Goal: Task Accomplishment & Management: Use online tool/utility

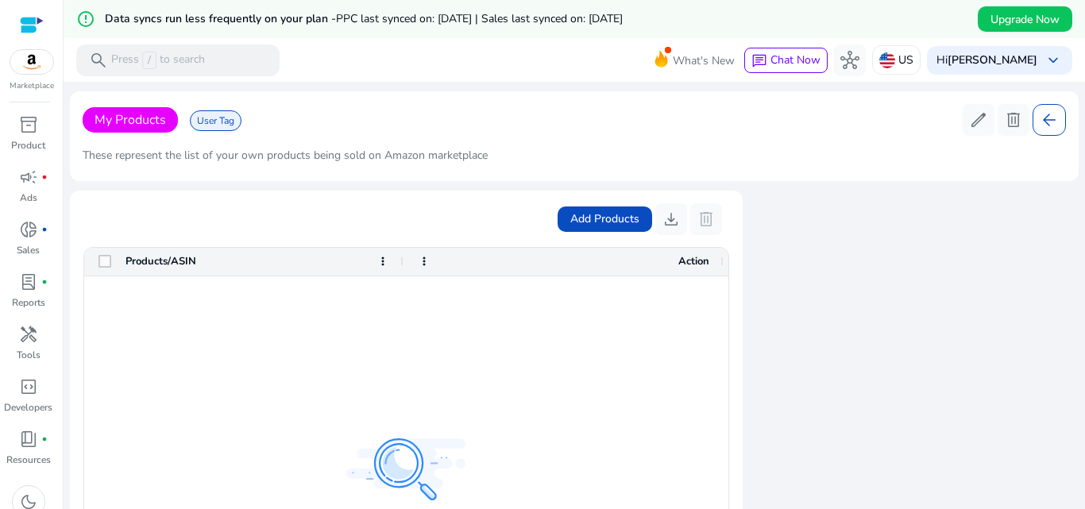
click at [128, 130] on span "My Products" at bounding box center [130, 119] width 95 height 25
click at [119, 131] on span "My Products" at bounding box center [130, 119] width 95 height 25
click at [146, 144] on div "These represent the list of your own products being sold on Amazon marketplace" at bounding box center [574, 155] width 983 height 26
click at [144, 147] on div "These represent the list of your own products being sold on Amazon marketplace" at bounding box center [574, 155] width 983 height 26
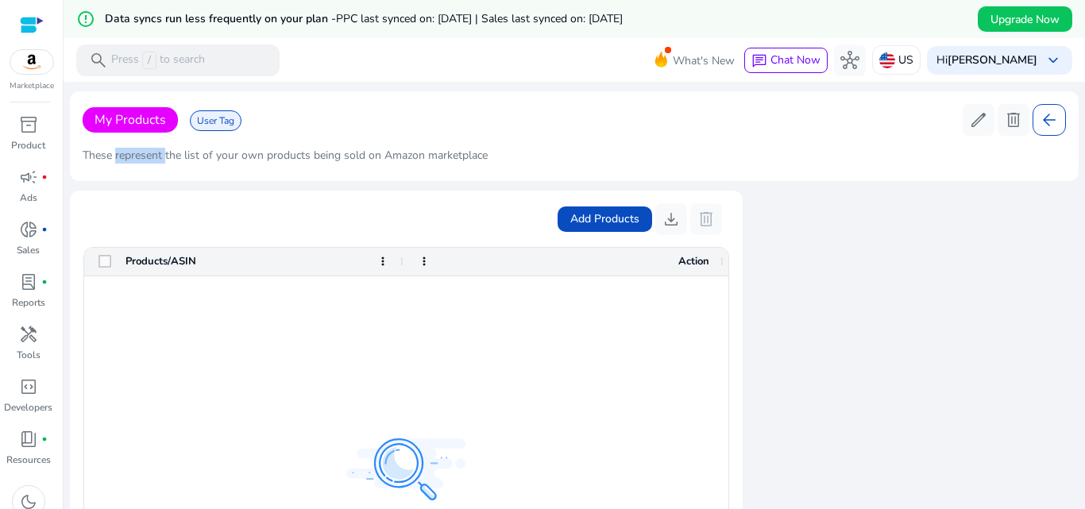
click at [144, 147] on div "These represent the list of your own products being sold on Amazon marketplace" at bounding box center [574, 155] width 983 height 26
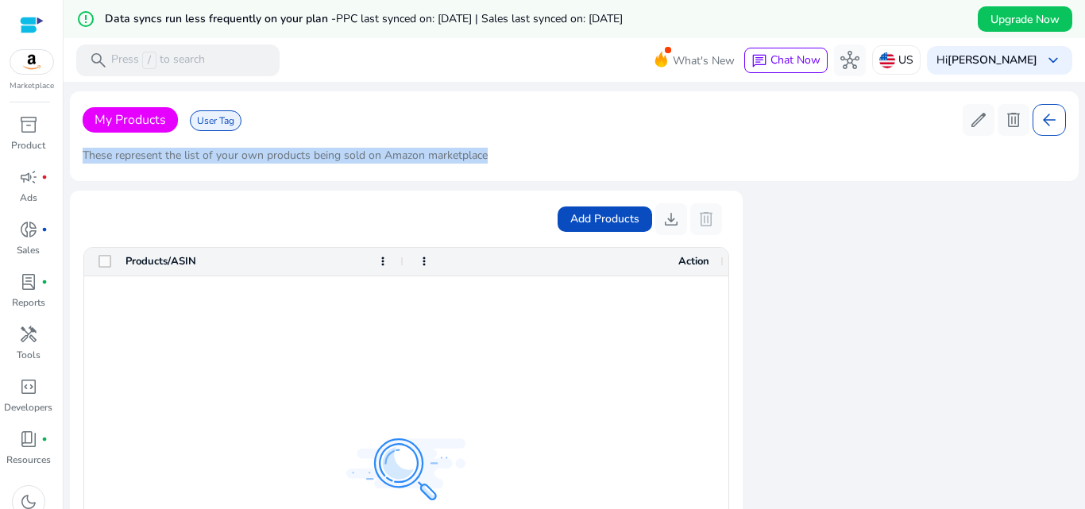
click at [144, 147] on div "These represent the list of your own products being sold on Amazon marketplace" at bounding box center [574, 155] width 983 height 26
click at [37, 234] on span "donut_small" at bounding box center [28, 229] width 19 height 19
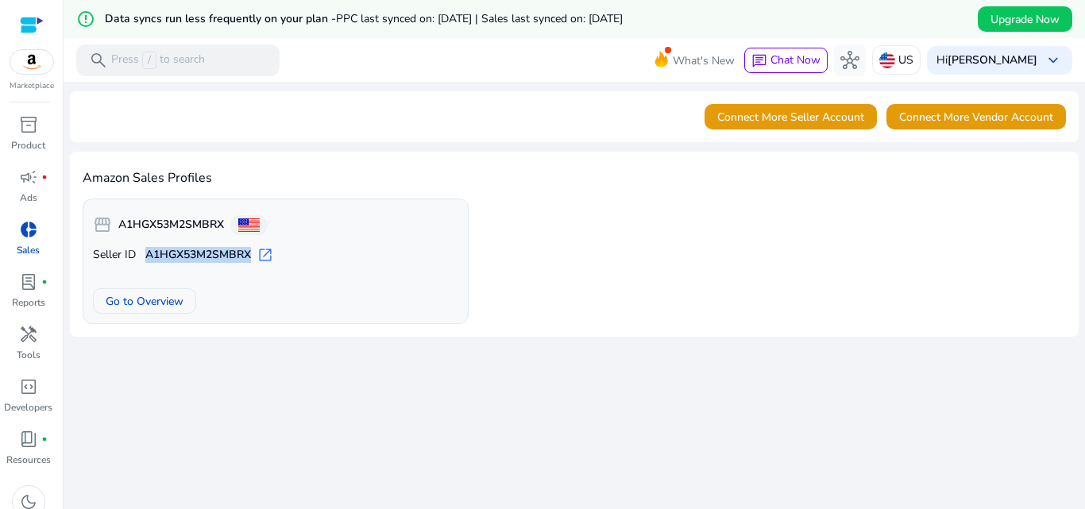
drag, startPoint x: 146, startPoint y: 253, endPoint x: 284, endPoint y: 360, distance: 174.9
click at [255, 256] on p "Seller ID A1HGX53M2SMBRX open_in_new" at bounding box center [275, 255] width 365 height 16
copy b "A1HGX53M2SMBRX"
click at [133, 301] on span "Go to Overview" at bounding box center [145, 301] width 78 height 17
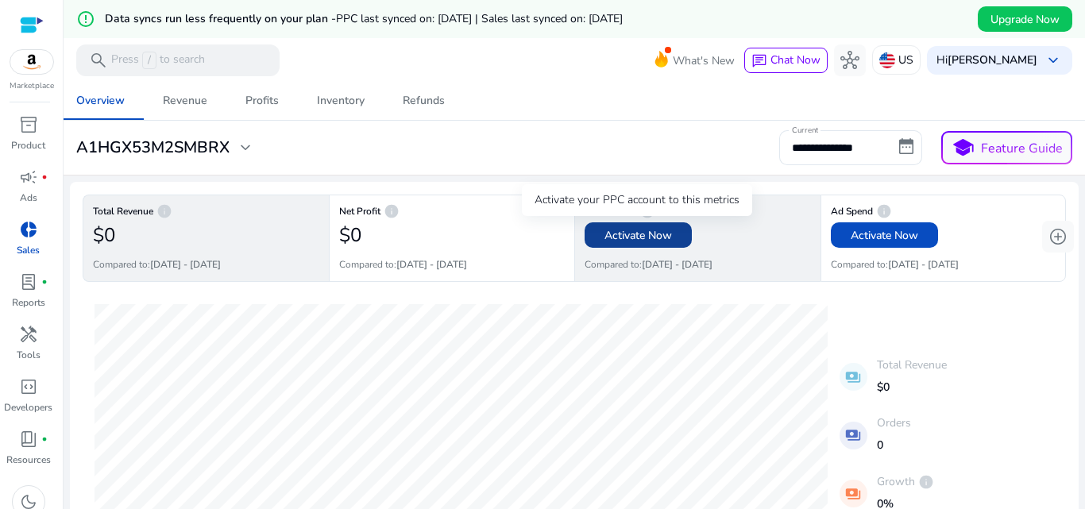
click at [622, 239] on span "Activate Now" at bounding box center [638, 235] width 68 height 17
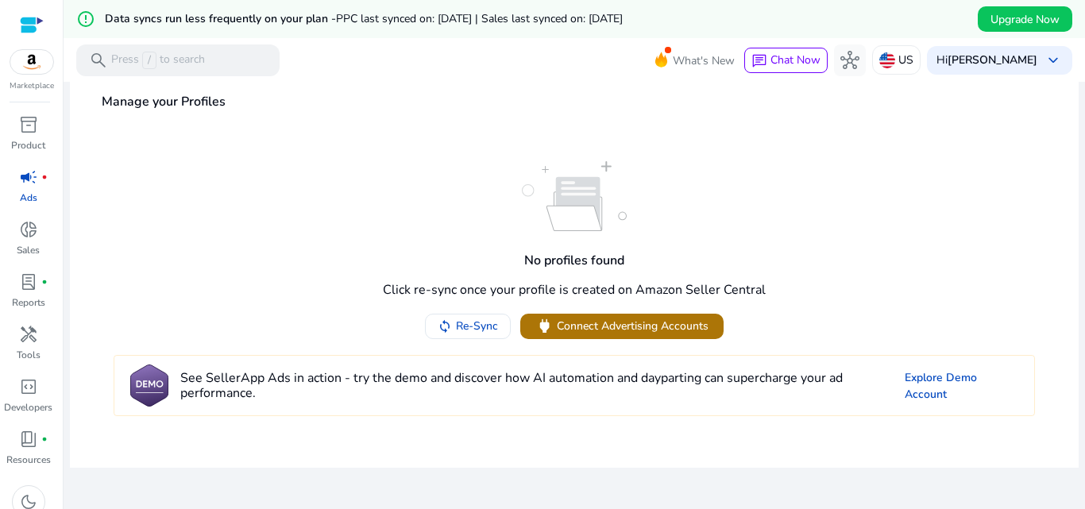
click at [612, 325] on span "Connect Advertising Accounts" at bounding box center [633, 326] width 152 height 17
click at [29, 291] on span "lab_profile" at bounding box center [28, 281] width 19 height 19
click at [26, 235] on span "donut_small" at bounding box center [28, 229] width 19 height 19
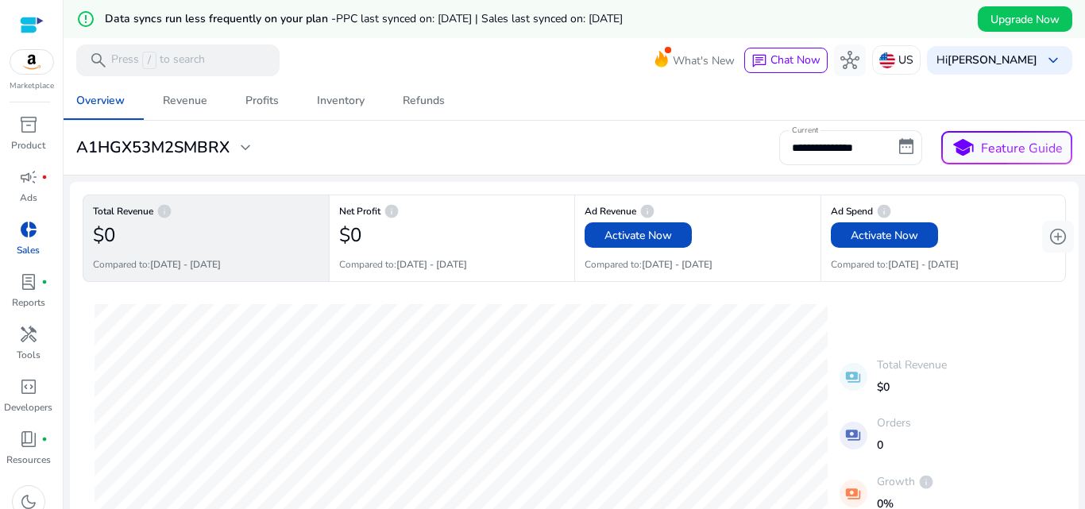
click at [165, 241] on div "$0" at bounding box center [206, 235] width 226 height 32
click at [197, 95] on div "Revenue" at bounding box center [185, 100] width 44 height 11
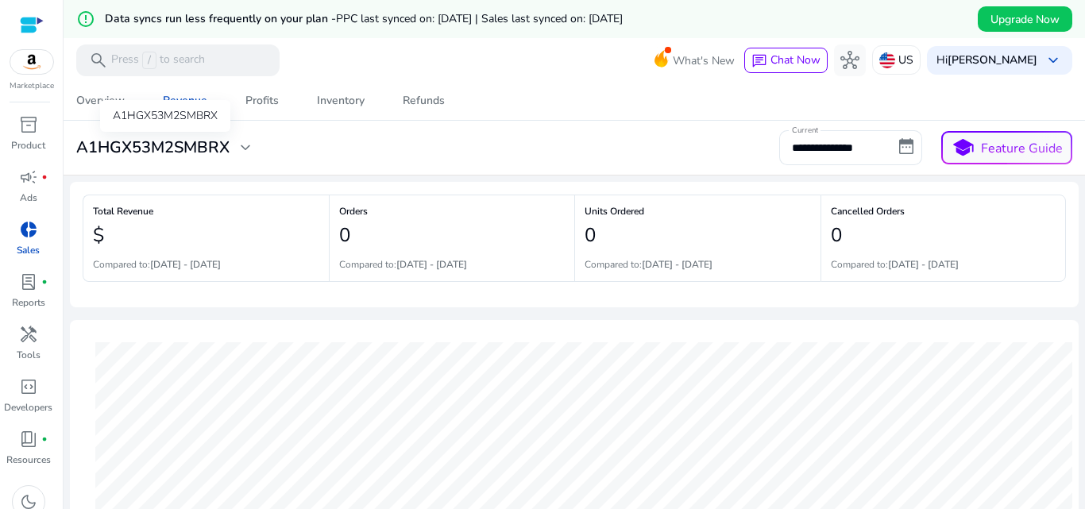
click at [245, 148] on span "expand_more" at bounding box center [245, 147] width 19 height 19
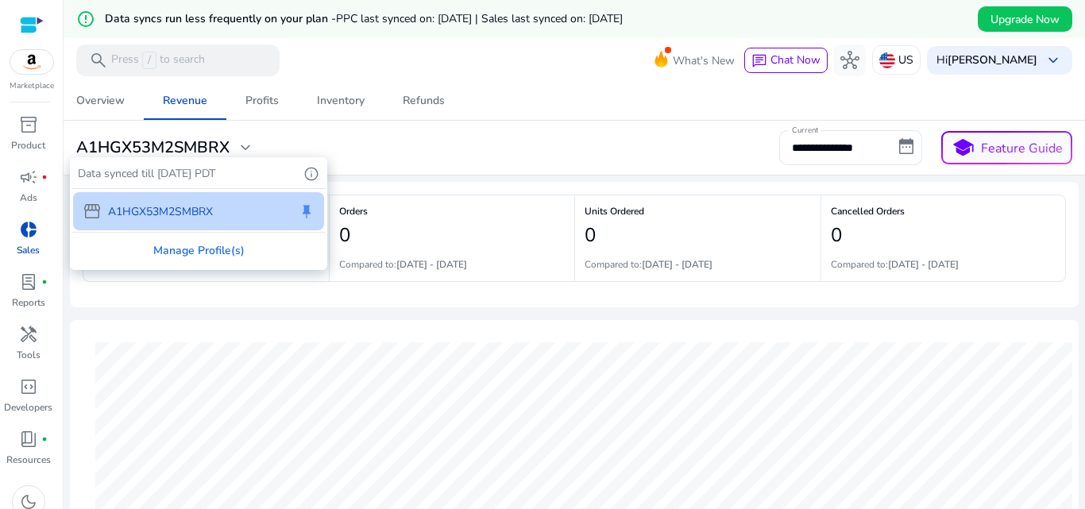
click at [245, 148] on div at bounding box center [542, 254] width 1085 height 509
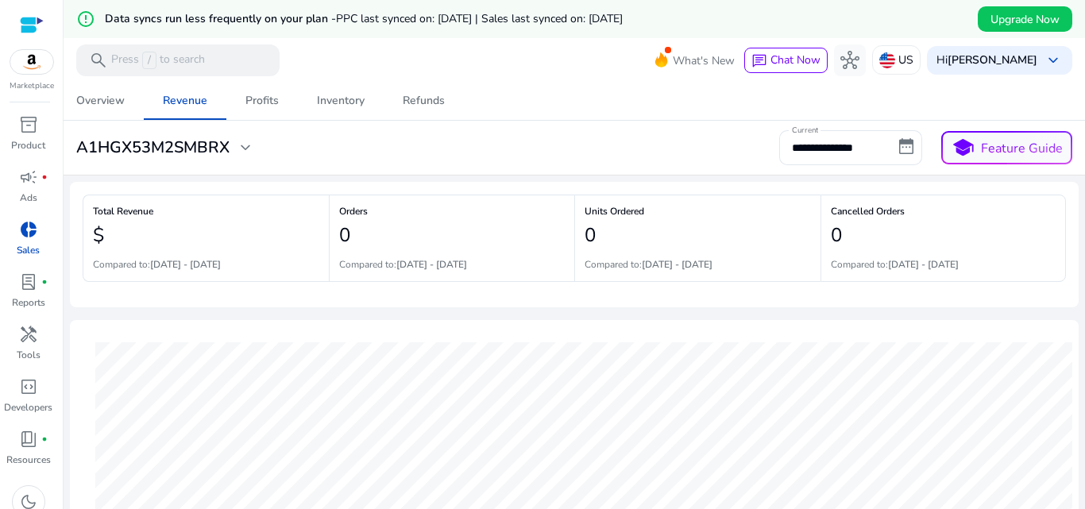
click at [353, 153] on div "**********" at bounding box center [574, 147] width 1009 height 35
click at [265, 95] on div "Profits" at bounding box center [261, 100] width 33 height 11
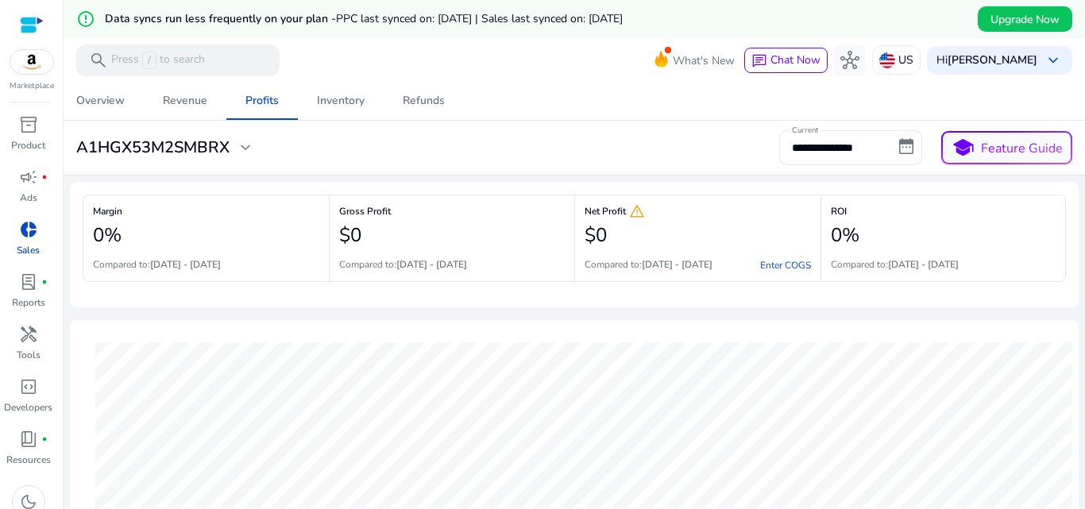
click at [599, 212] on h6 "Net Profit warning" at bounding box center [698, 211] width 226 height 3
click at [356, 102] on div "Inventory" at bounding box center [341, 100] width 48 height 11
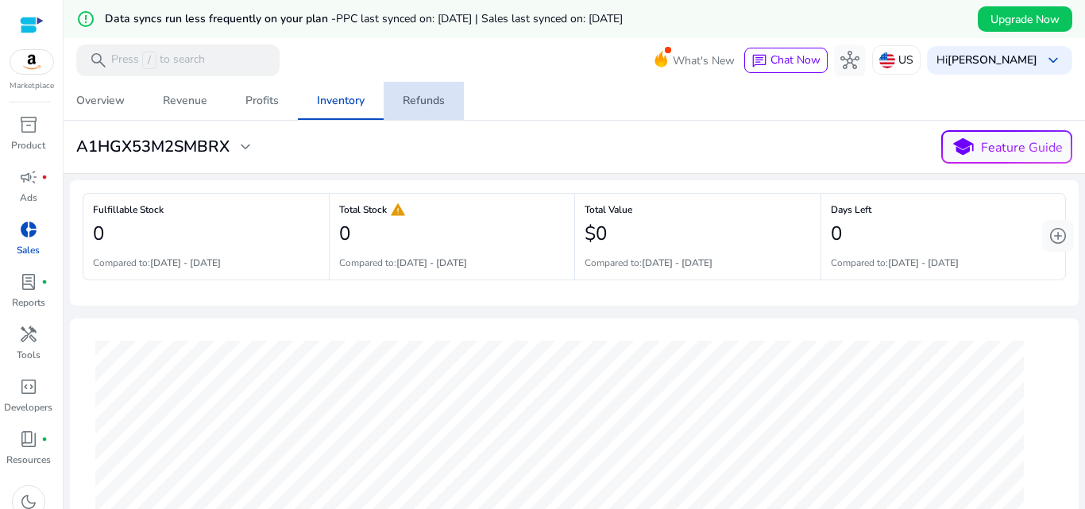
click at [423, 95] on div "Refunds" at bounding box center [424, 100] width 42 height 11
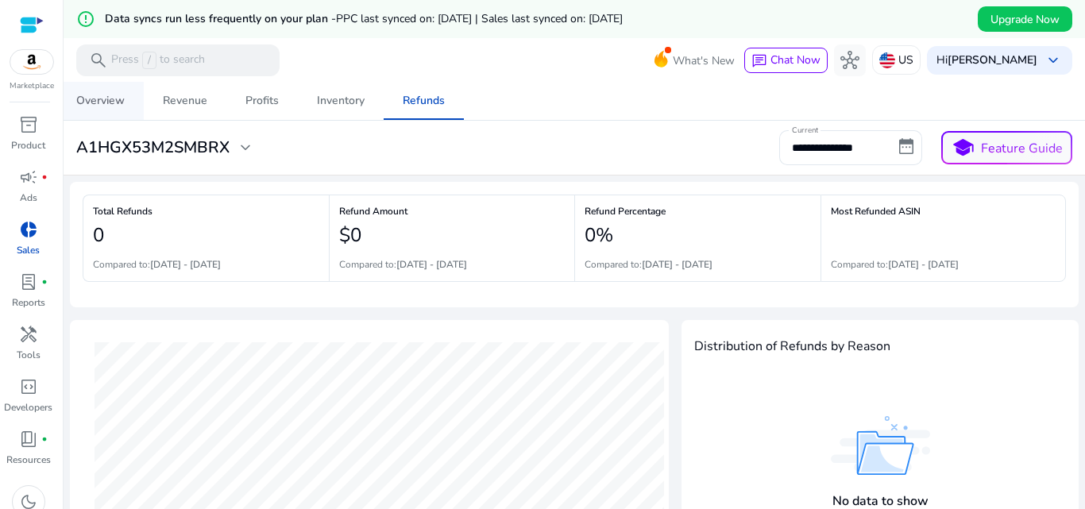
click at [91, 96] on div "Overview" at bounding box center [100, 100] width 48 height 11
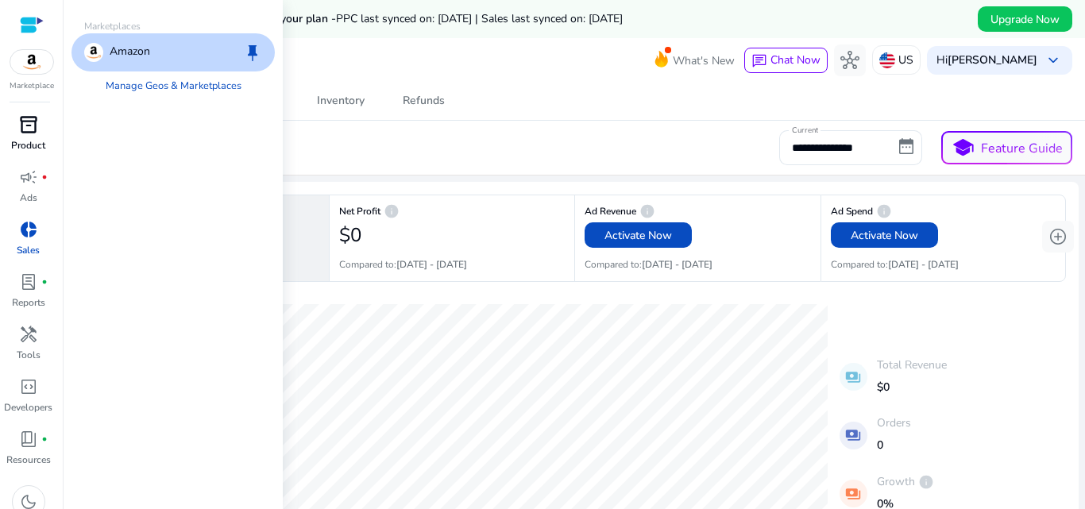
click at [20, 134] on span "inventory_2" at bounding box center [28, 124] width 19 height 19
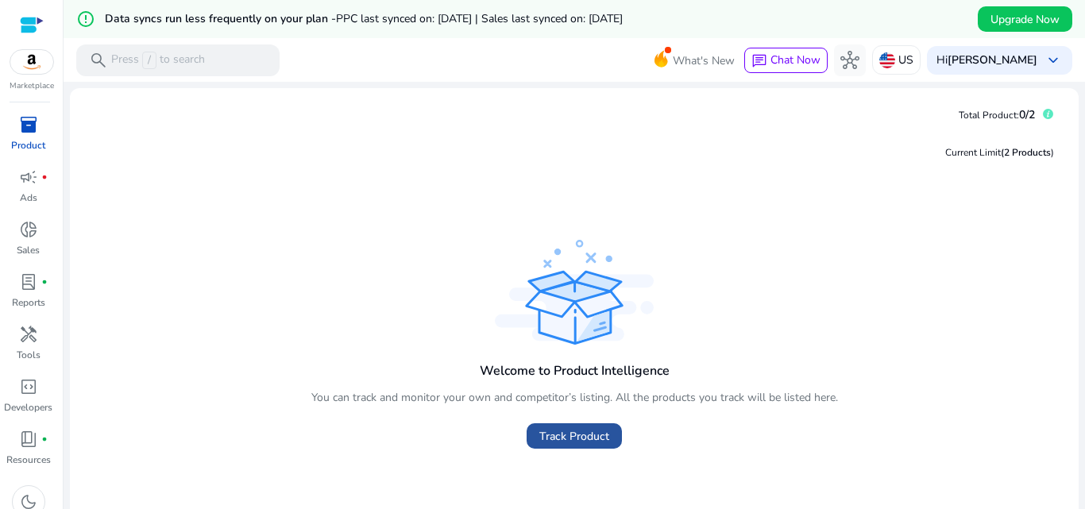
click at [574, 437] on span "Track Product" at bounding box center [574, 436] width 70 height 17
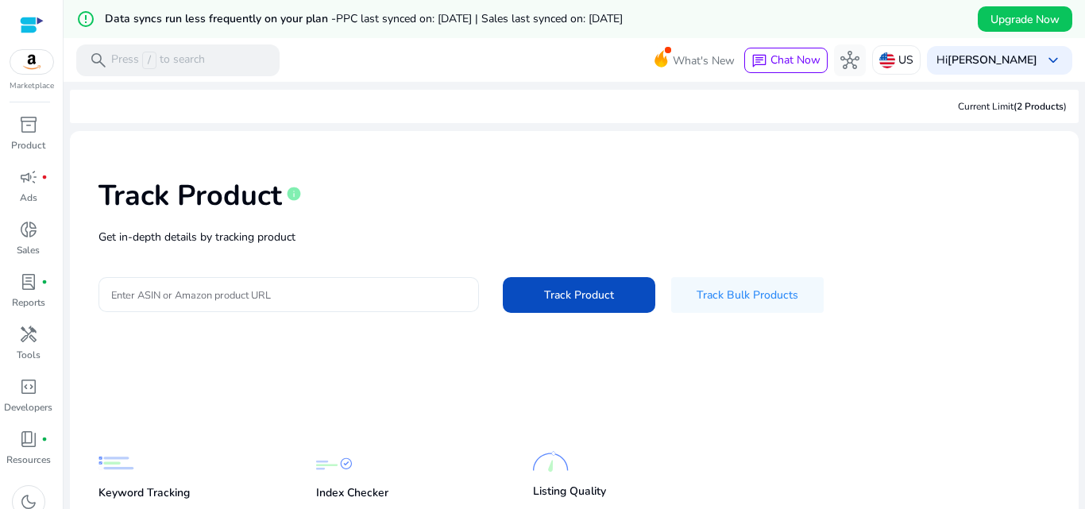
click at [309, 284] on div at bounding box center [288, 294] width 355 height 35
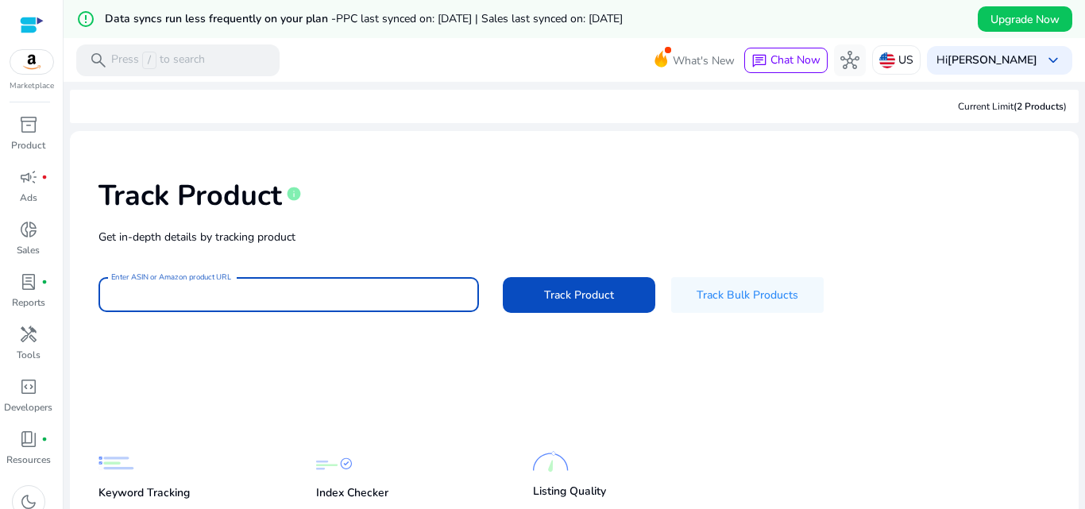
paste input "**********"
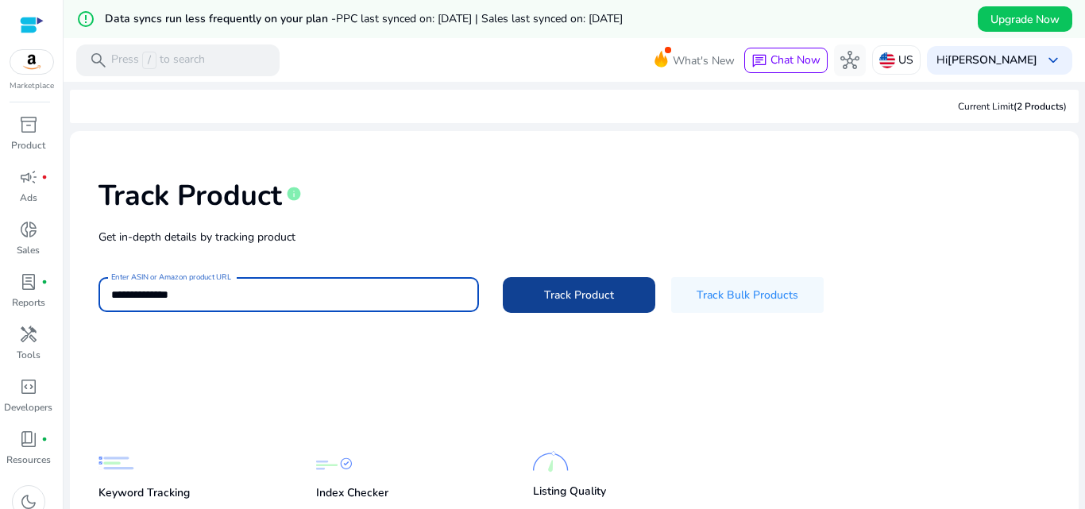
type input "**********"
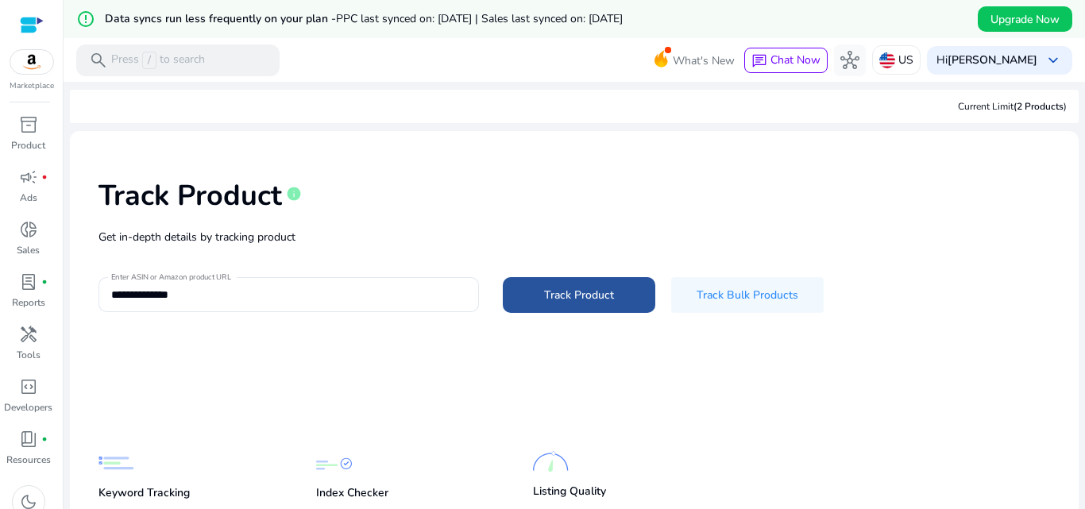
click at [594, 301] on span "Track Product" at bounding box center [579, 295] width 70 height 17
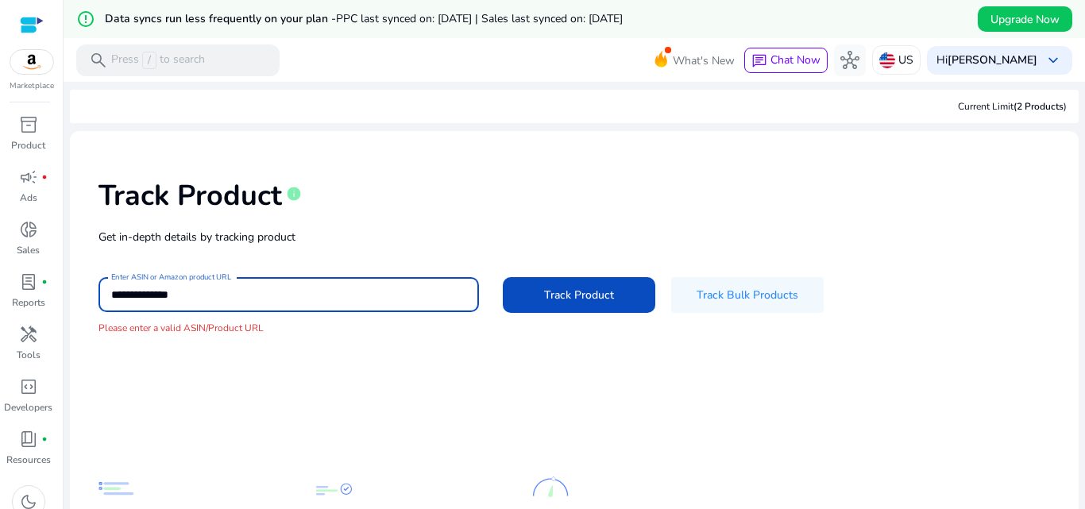
drag, startPoint x: 266, startPoint y: 299, endPoint x: 62, endPoint y: 308, distance: 204.3
click at [62, 308] on mat-sidenav-container "**********" at bounding box center [542, 254] width 1085 height 509
click at [196, 330] on p "Please enter a valid ASIN/Product URL" at bounding box center [573, 328] width 951 height 14
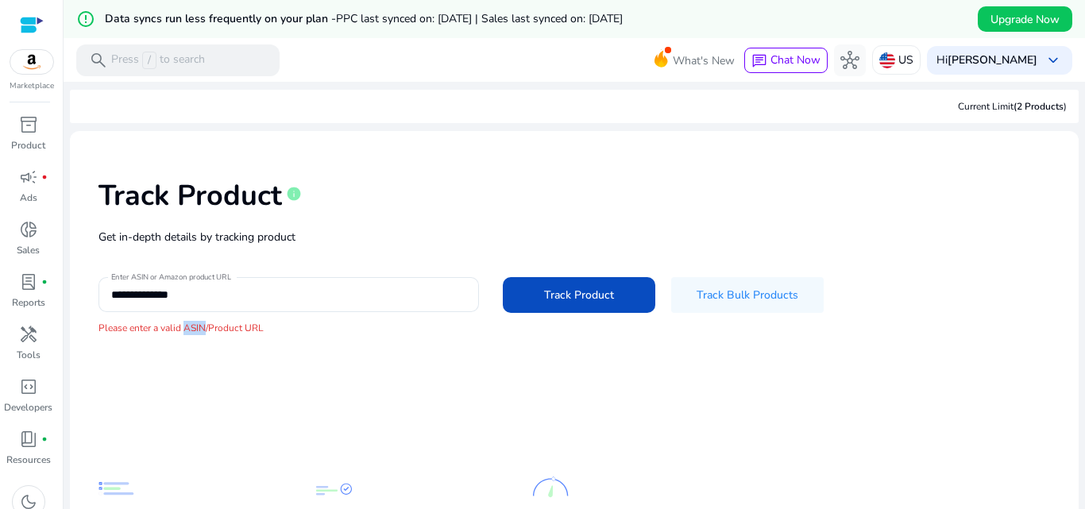
click at [196, 330] on p "Please enter a valid ASIN/Product URL" at bounding box center [573, 328] width 951 height 14
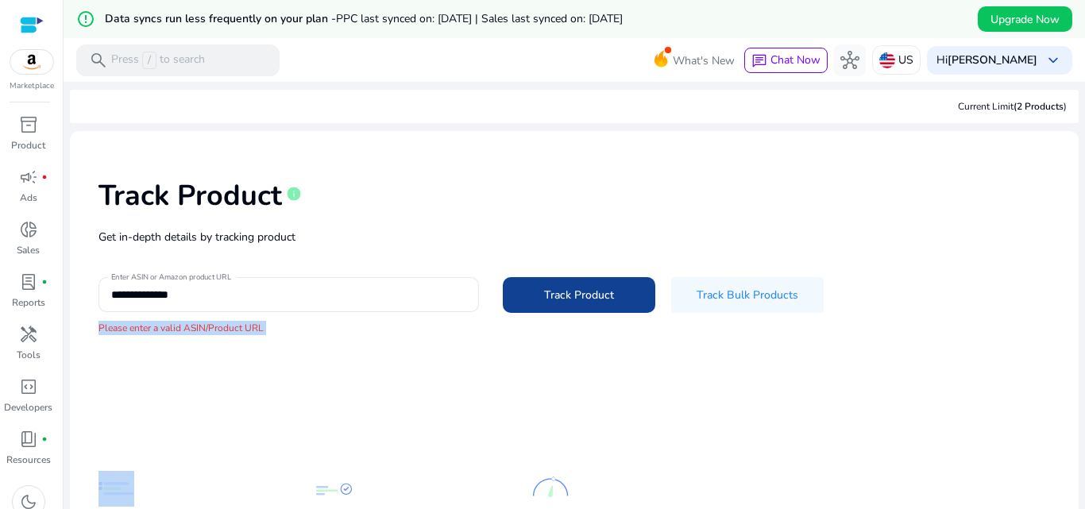
click at [527, 293] on span at bounding box center [579, 295] width 152 height 38
click at [586, 300] on span "Track Product" at bounding box center [579, 295] width 70 height 17
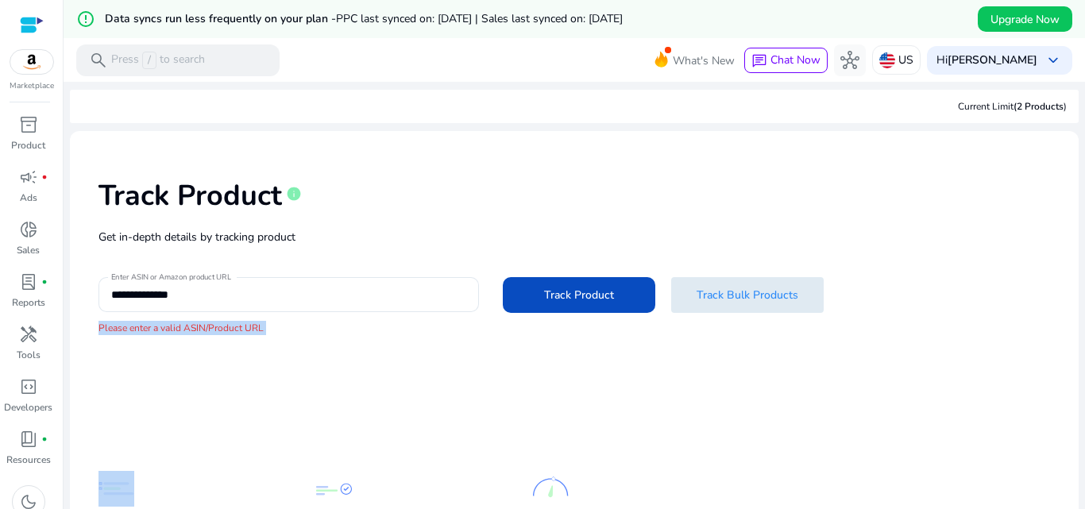
click at [752, 292] on span "Track Bulk Products" at bounding box center [747, 295] width 102 height 17
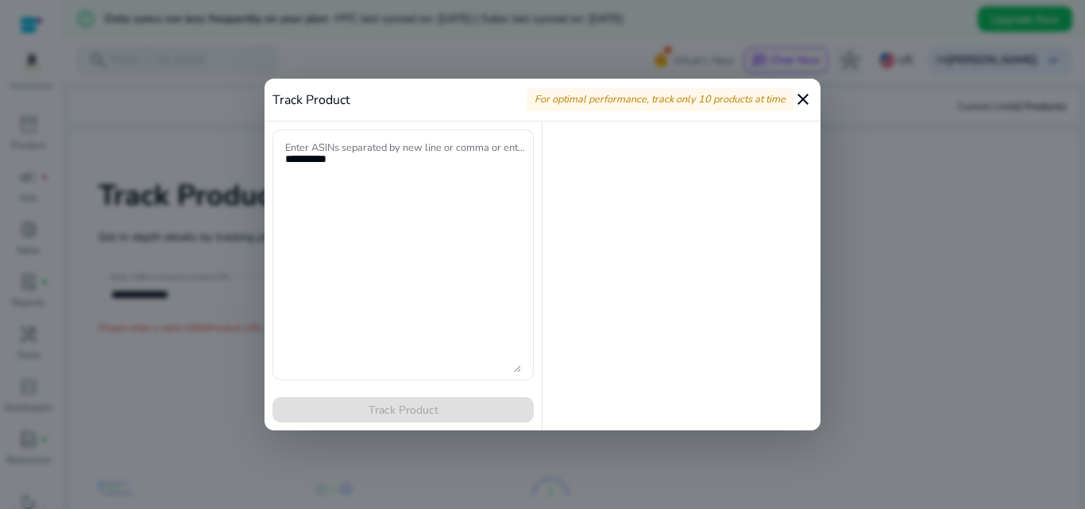
click at [808, 90] on mat-icon "close" at bounding box center [802, 99] width 19 height 19
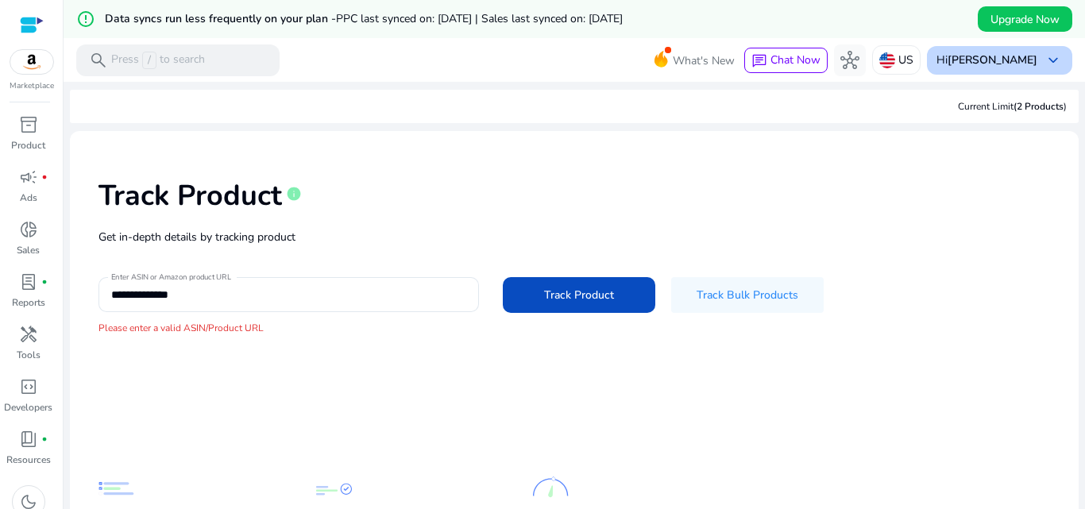
click at [1044, 65] on span "keyboard_arrow_down" at bounding box center [1053, 60] width 19 height 19
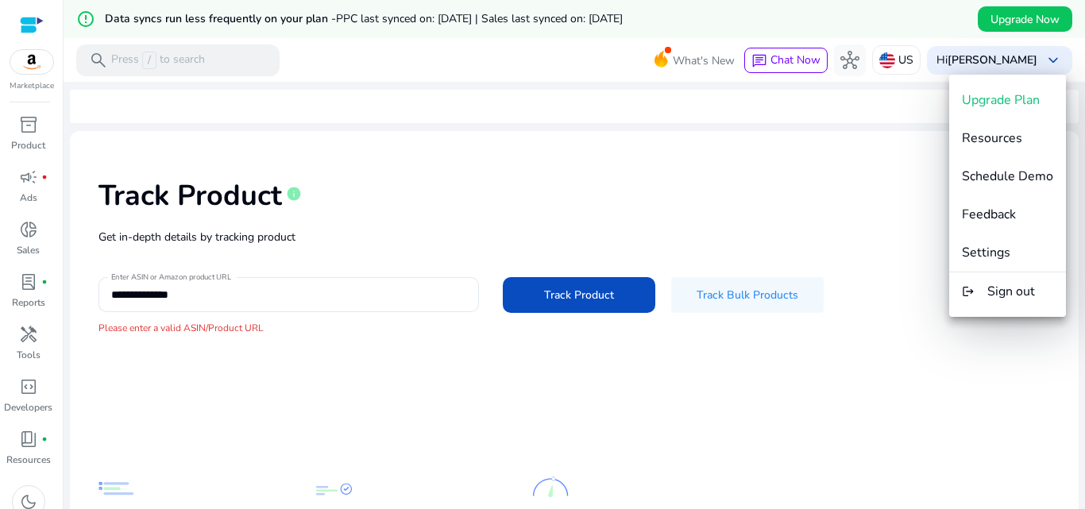
click at [839, 191] on div at bounding box center [542, 254] width 1085 height 509
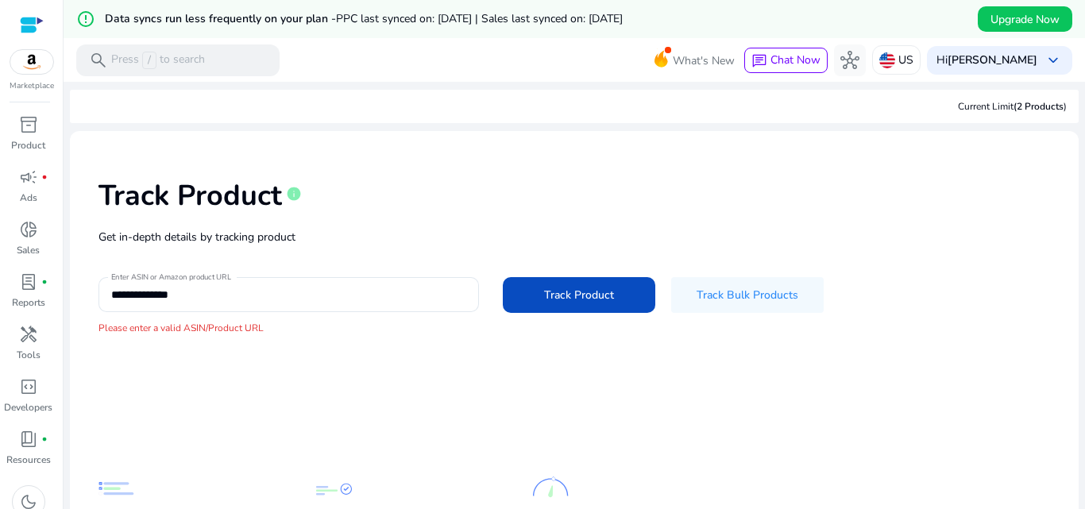
drag, startPoint x: 102, startPoint y: 194, endPoint x: 339, endPoint y: 231, distance: 240.4
click at [339, 231] on div "**********" at bounding box center [574, 257] width 983 height 226
copy div "Track Product info Get in-depth details by tracking product"
click at [460, 222] on div "Track Product info" at bounding box center [573, 192] width 951 height 65
click at [33, 184] on span "campaign" at bounding box center [28, 177] width 19 height 19
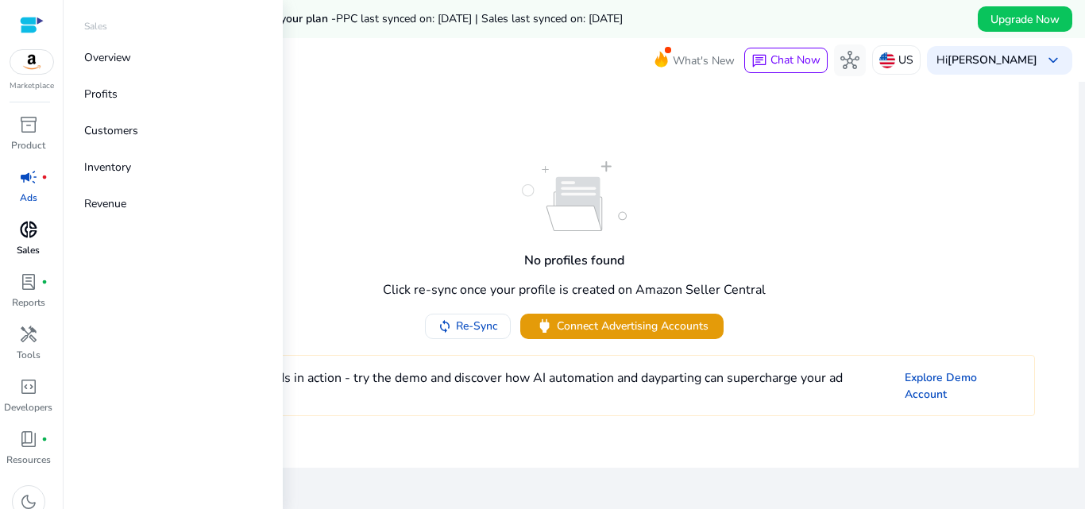
click at [25, 235] on span "donut_small" at bounding box center [28, 229] width 19 height 19
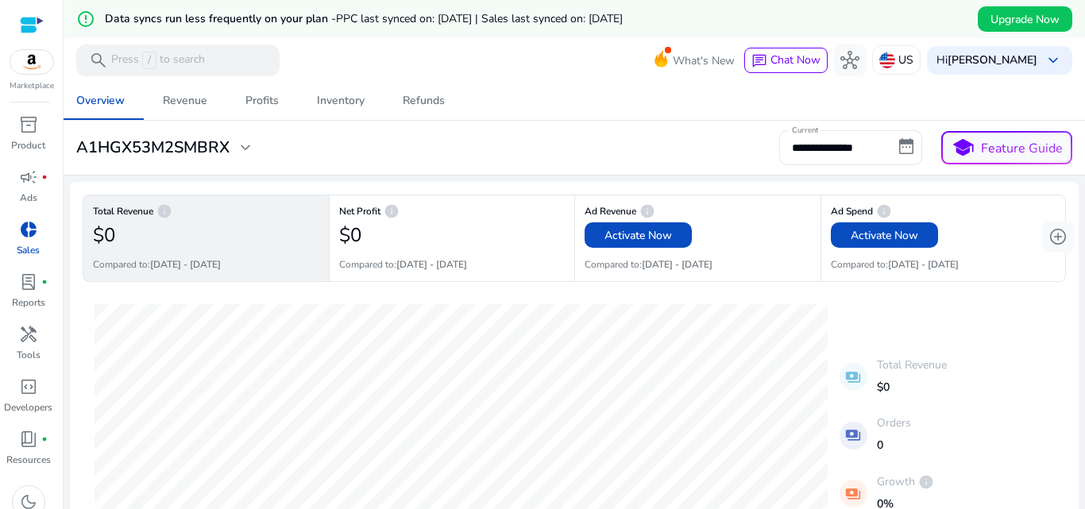
click at [218, 231] on div "$0" at bounding box center [206, 235] width 226 height 32
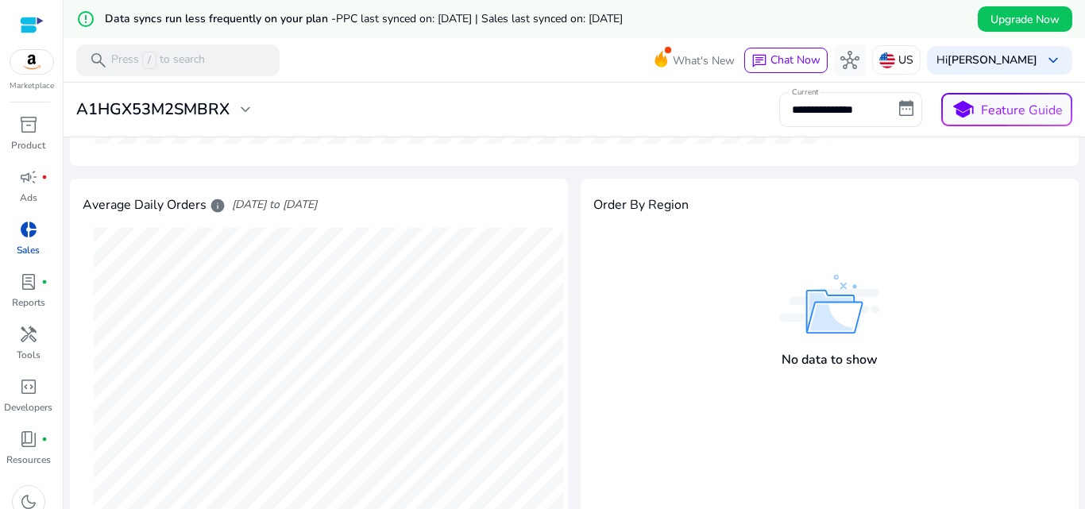
scroll to position [476, 0]
click at [653, 214] on h4 "Order By Region" at bounding box center [640, 206] width 95 height 15
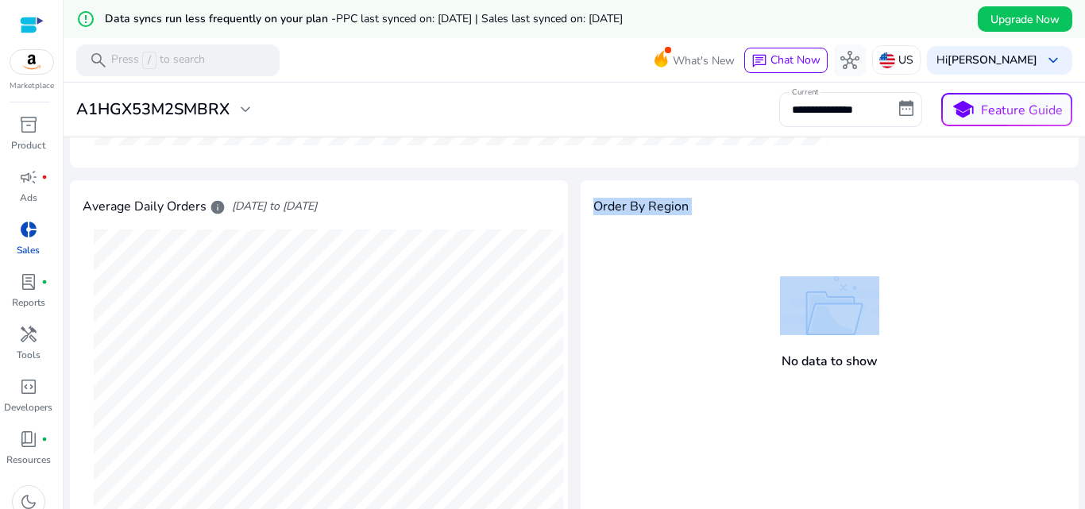
click at [653, 214] on h4 "Order By Region" at bounding box center [640, 206] width 95 height 15
click at [33, 134] on span "inventory_2" at bounding box center [28, 124] width 19 height 19
